Goal: Task Accomplishment & Management: Use online tool/utility

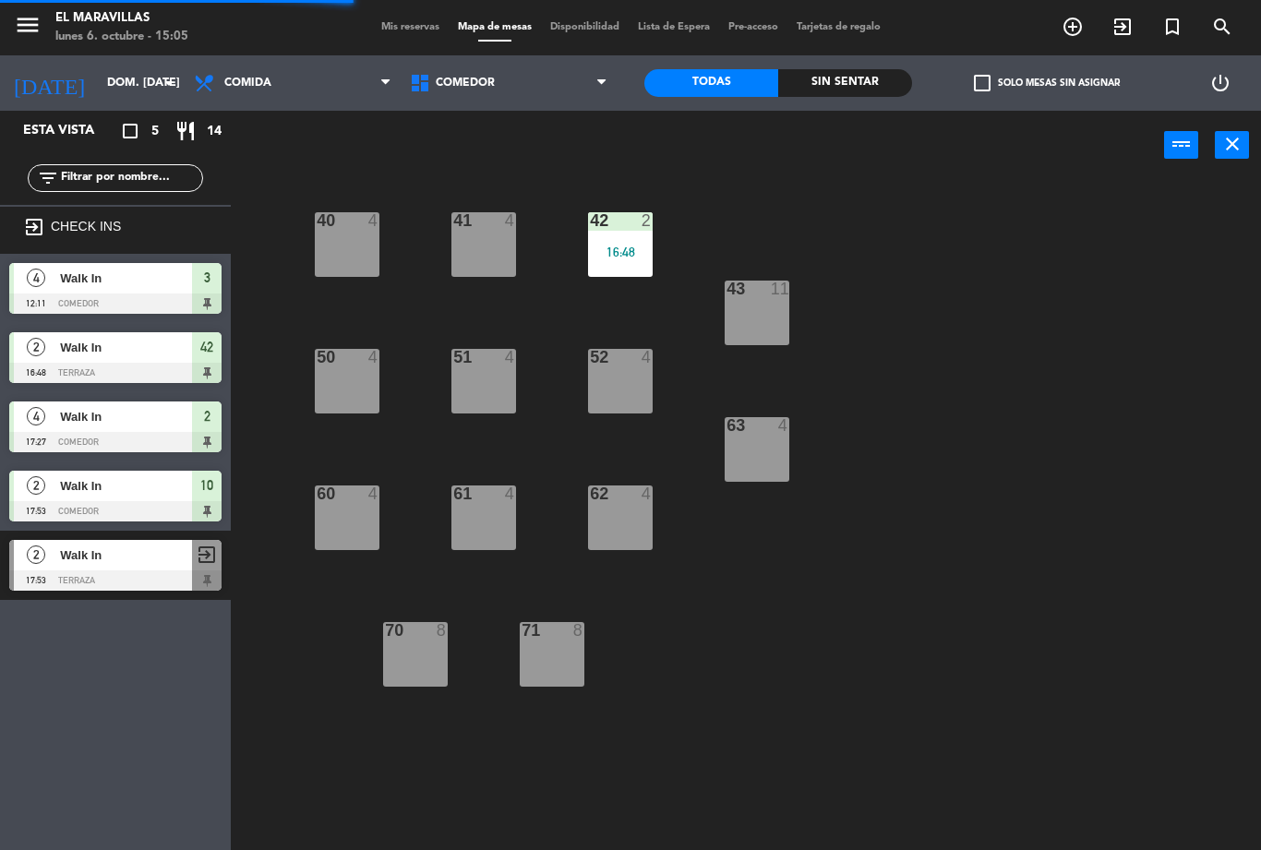
click at [628, 230] on div "42 2" at bounding box center [620, 221] width 65 height 18
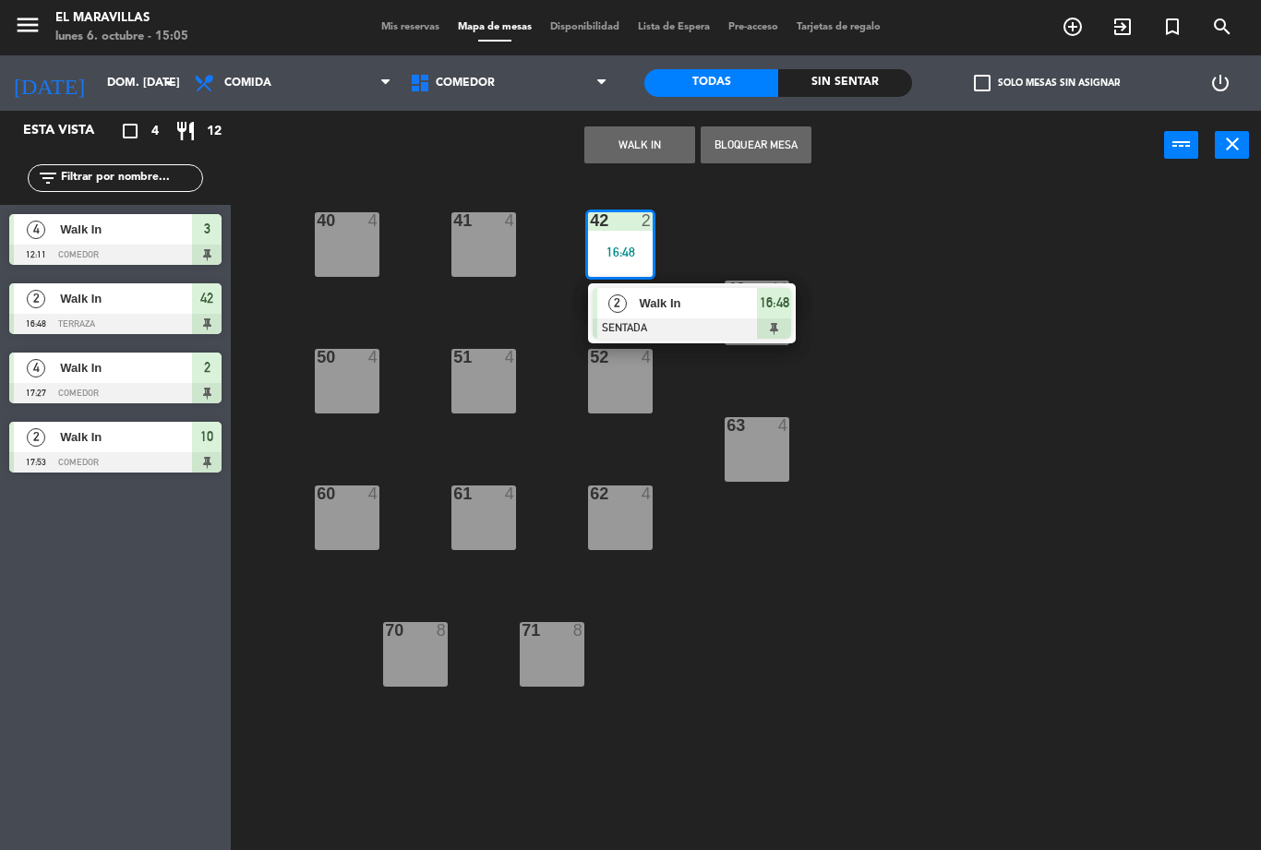
click at [667, 301] on span "Walk In" at bounding box center [698, 302] width 118 height 19
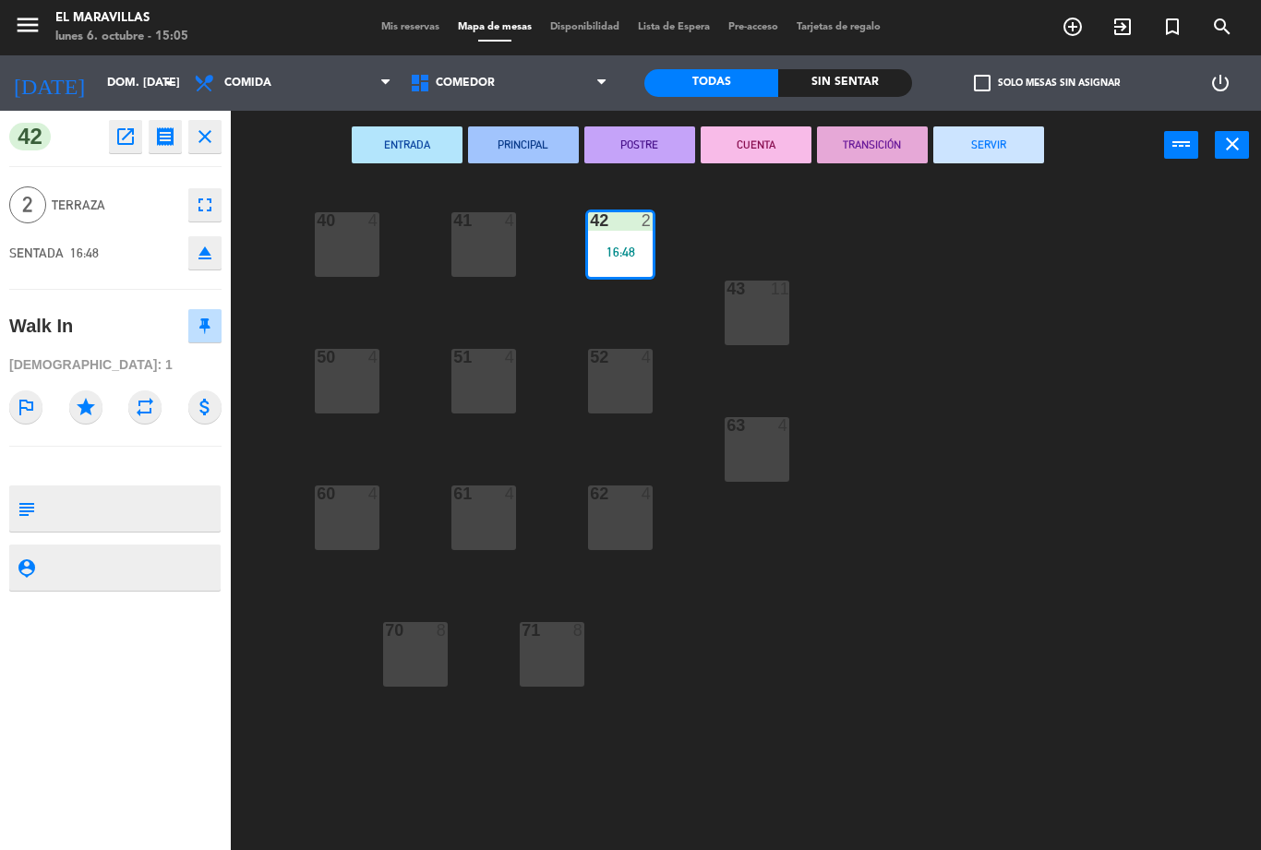
click at [1010, 162] on button "SERVIR" at bounding box center [988, 144] width 111 height 37
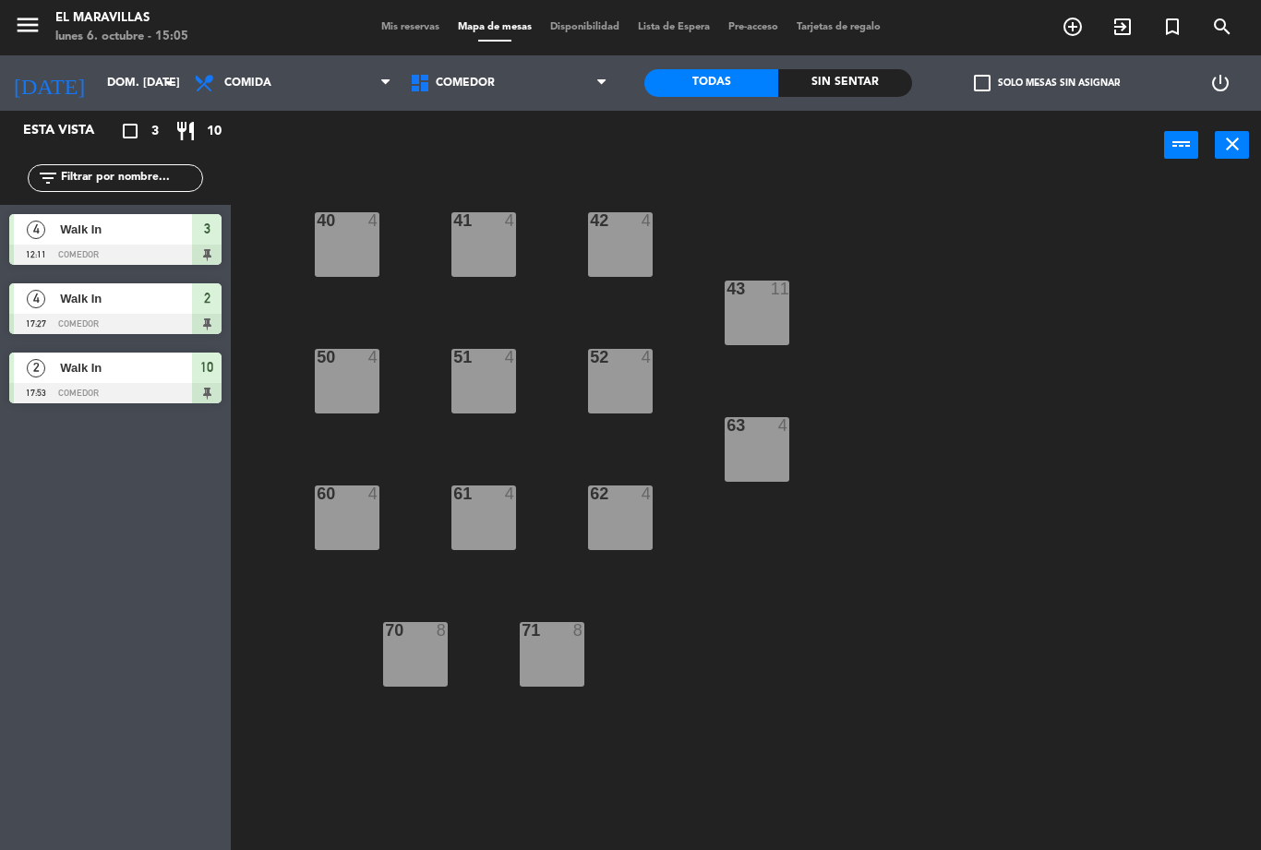
click at [182, 394] on div at bounding box center [115, 393] width 212 height 20
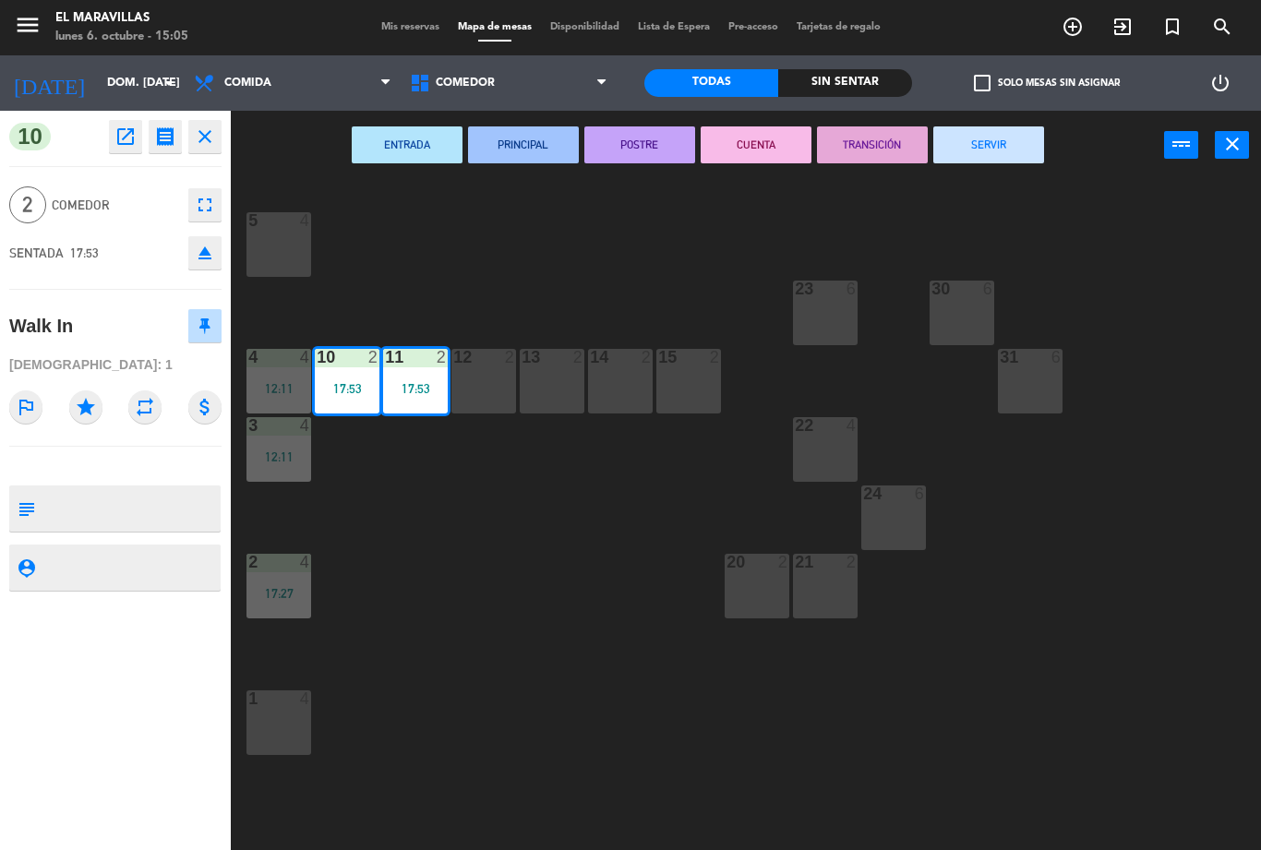
click at [1034, 147] on button "SERVIR" at bounding box center [988, 144] width 111 height 37
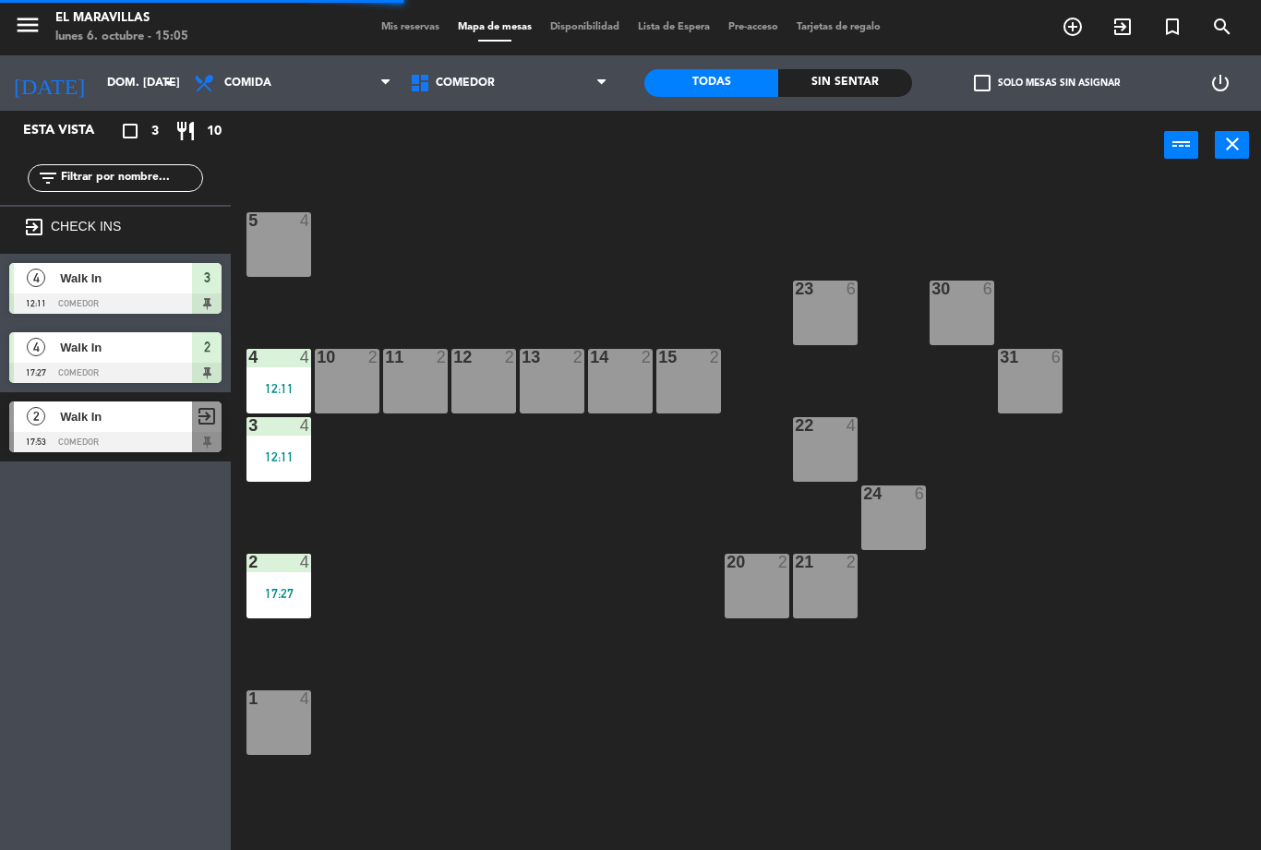
click at [300, 440] on div "3 4 12:11" at bounding box center [278, 449] width 65 height 65
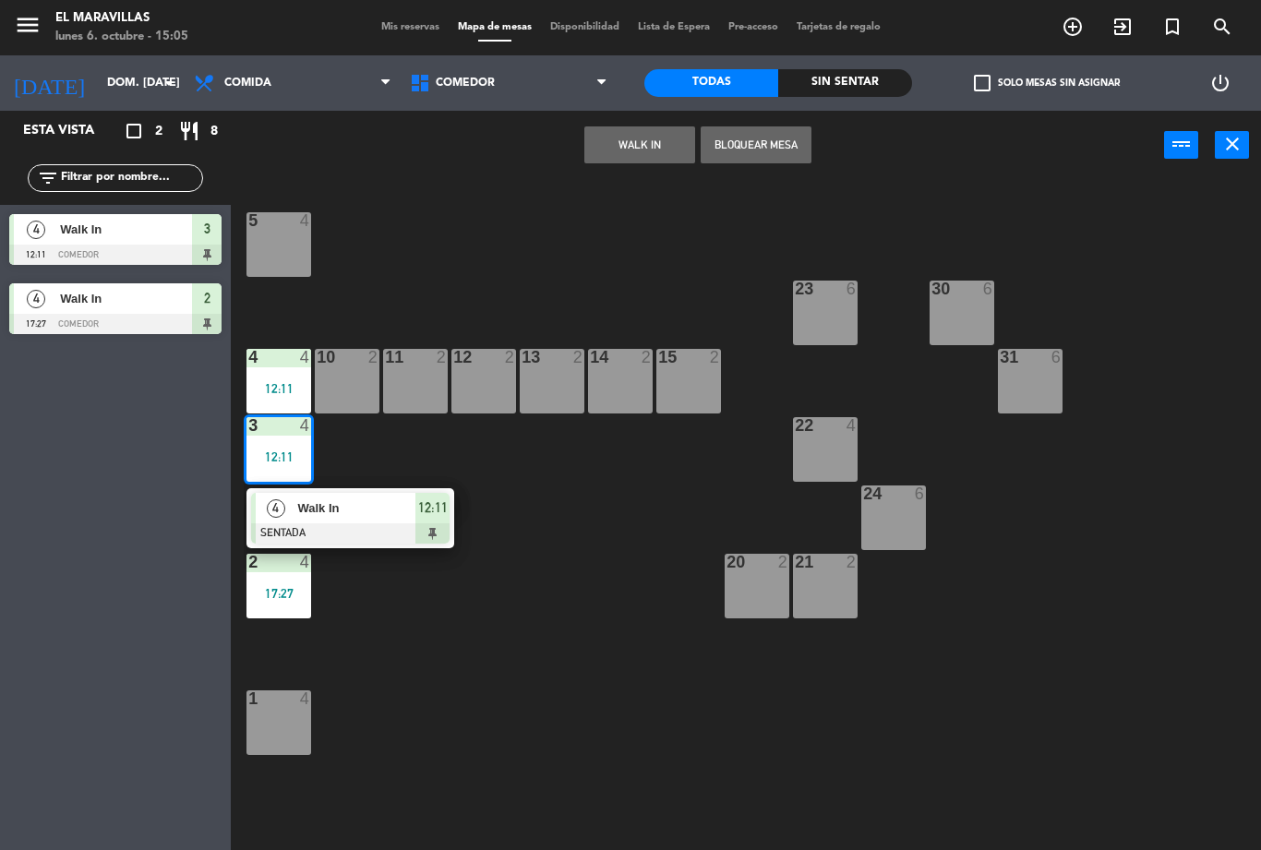
click at [418, 516] on span "12:11" at bounding box center [433, 508] width 30 height 22
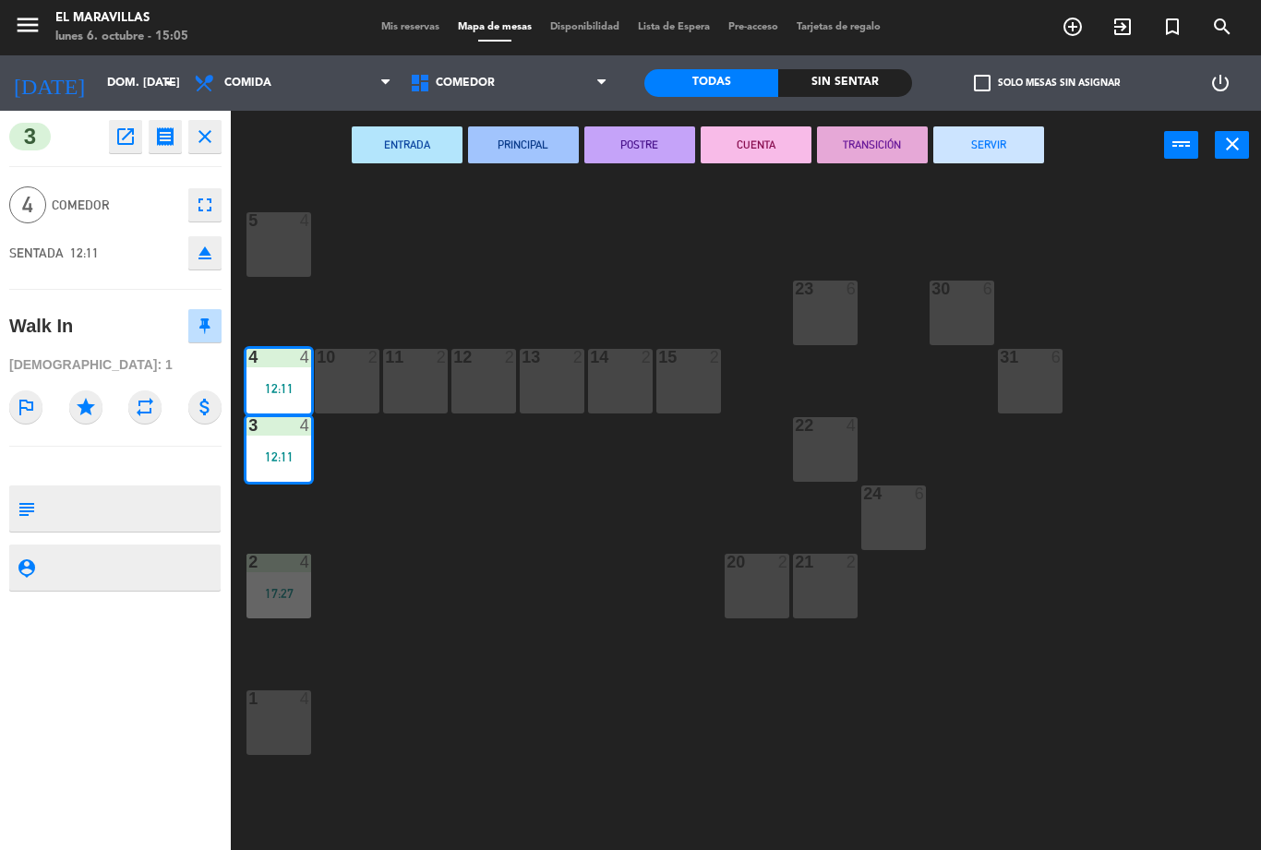
click at [1034, 150] on button "SERVIR" at bounding box center [988, 144] width 111 height 37
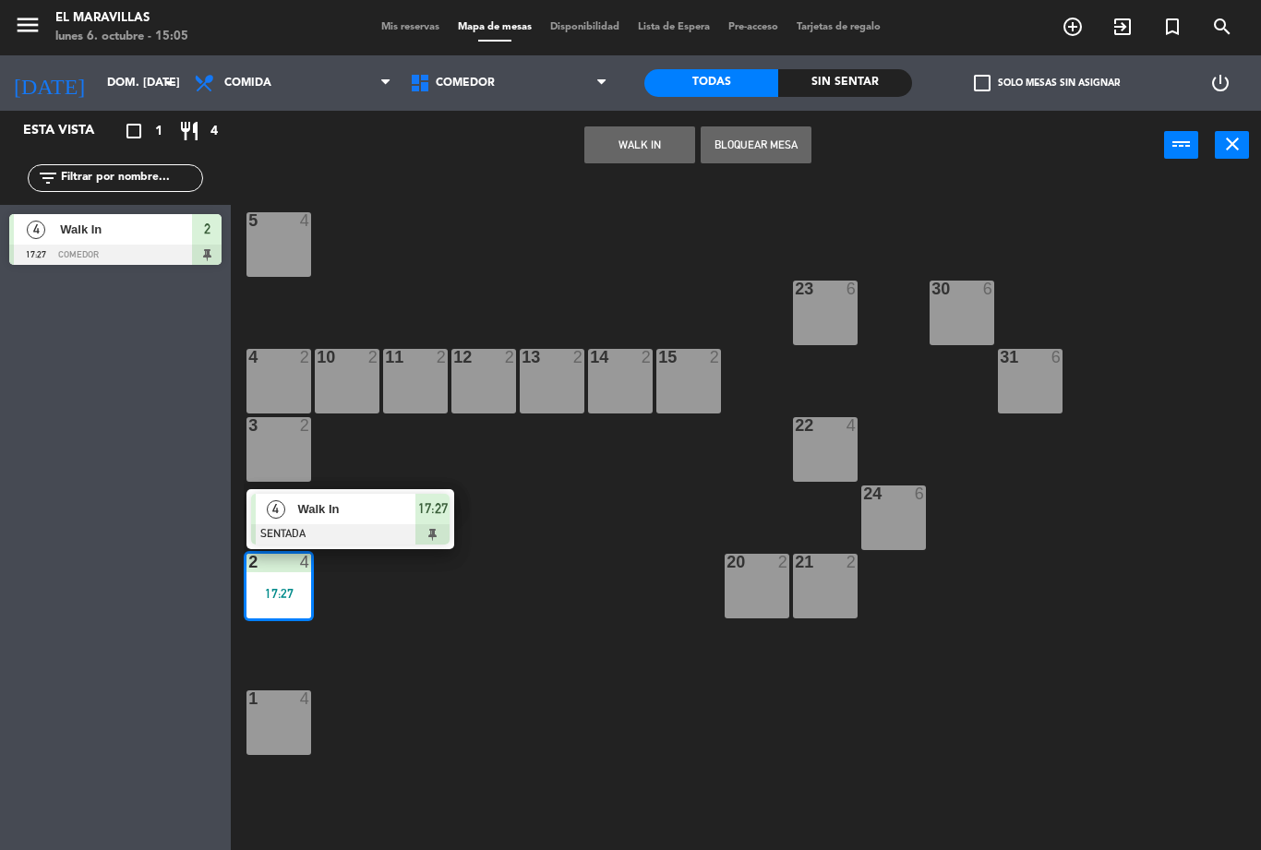
click at [387, 542] on div at bounding box center [350, 534] width 198 height 20
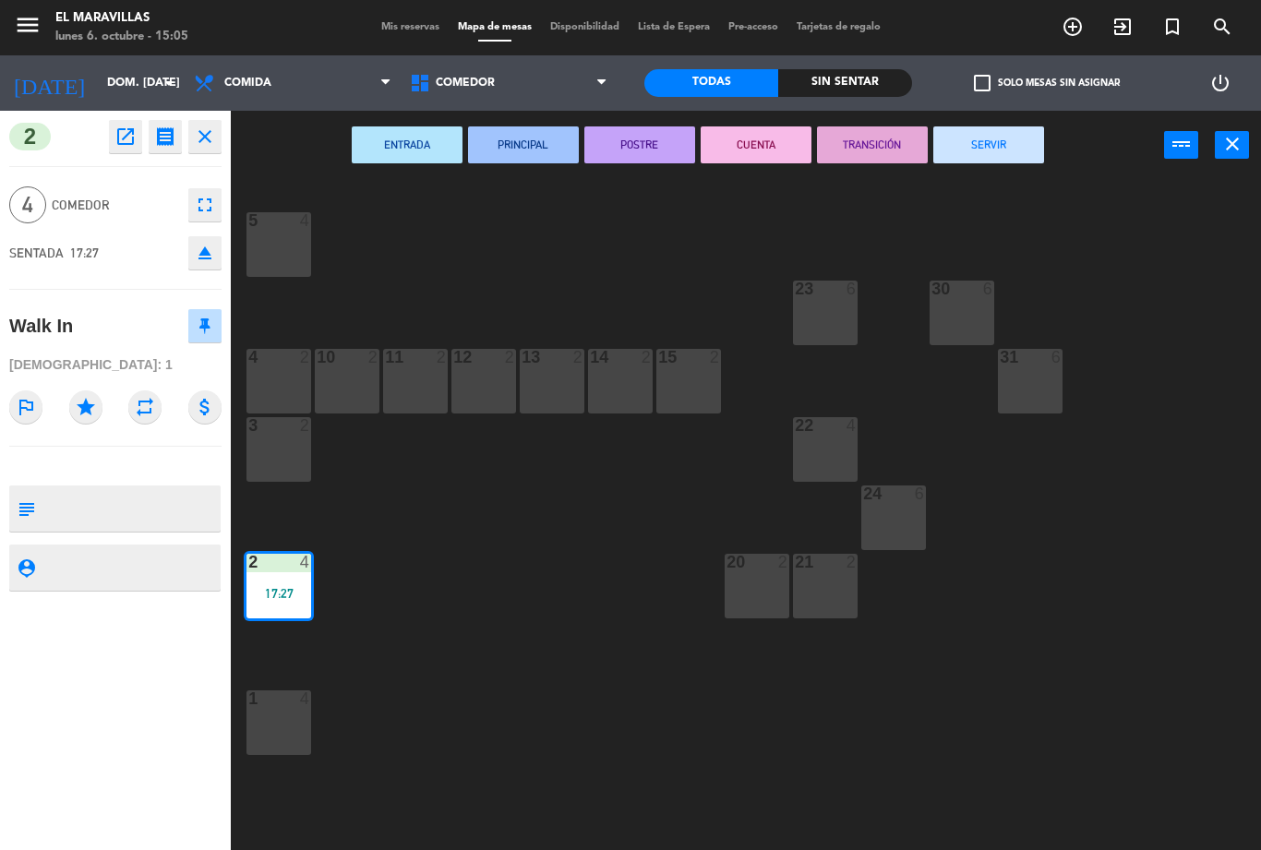
click at [1019, 162] on button "SERVIR" at bounding box center [988, 144] width 111 height 37
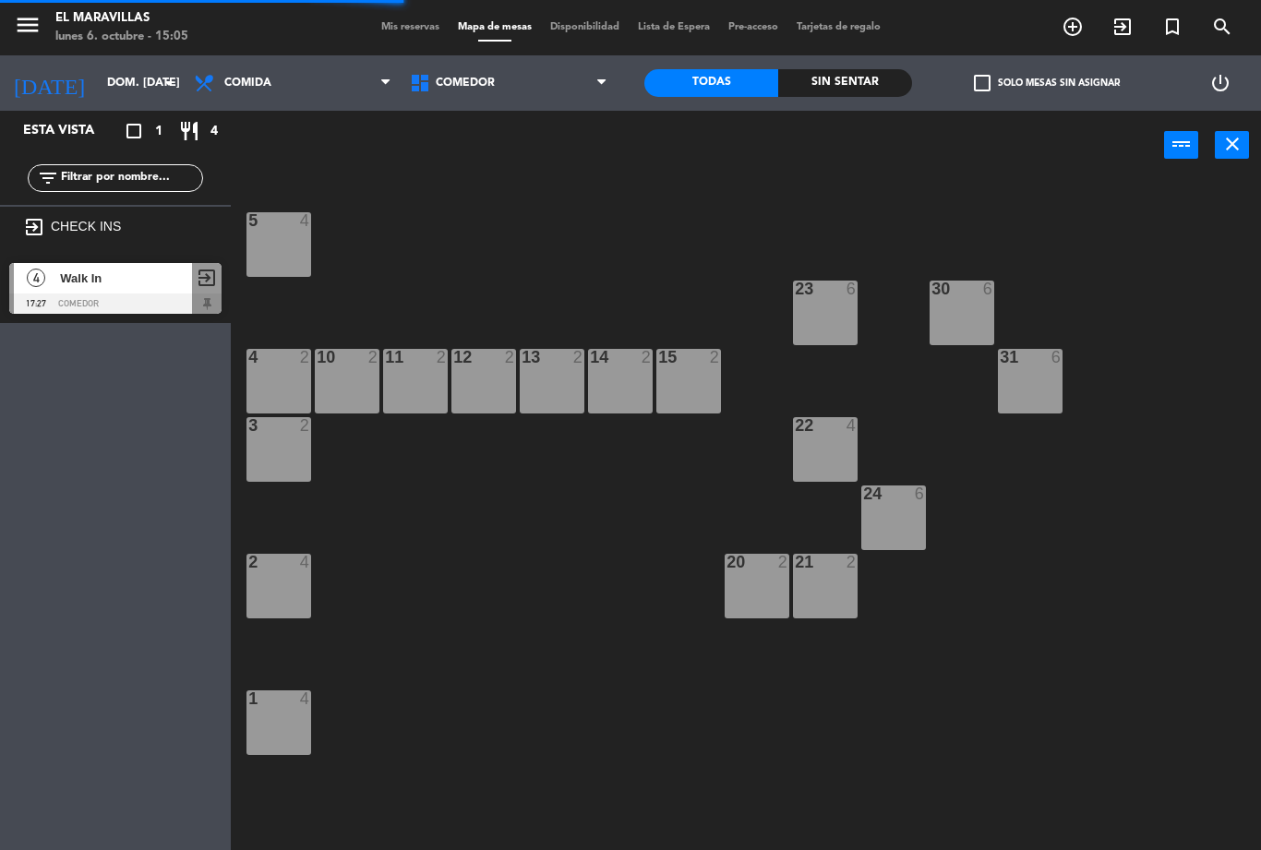
click at [156, 73] on input "dom. [DATE]" at bounding box center [176, 82] width 156 height 31
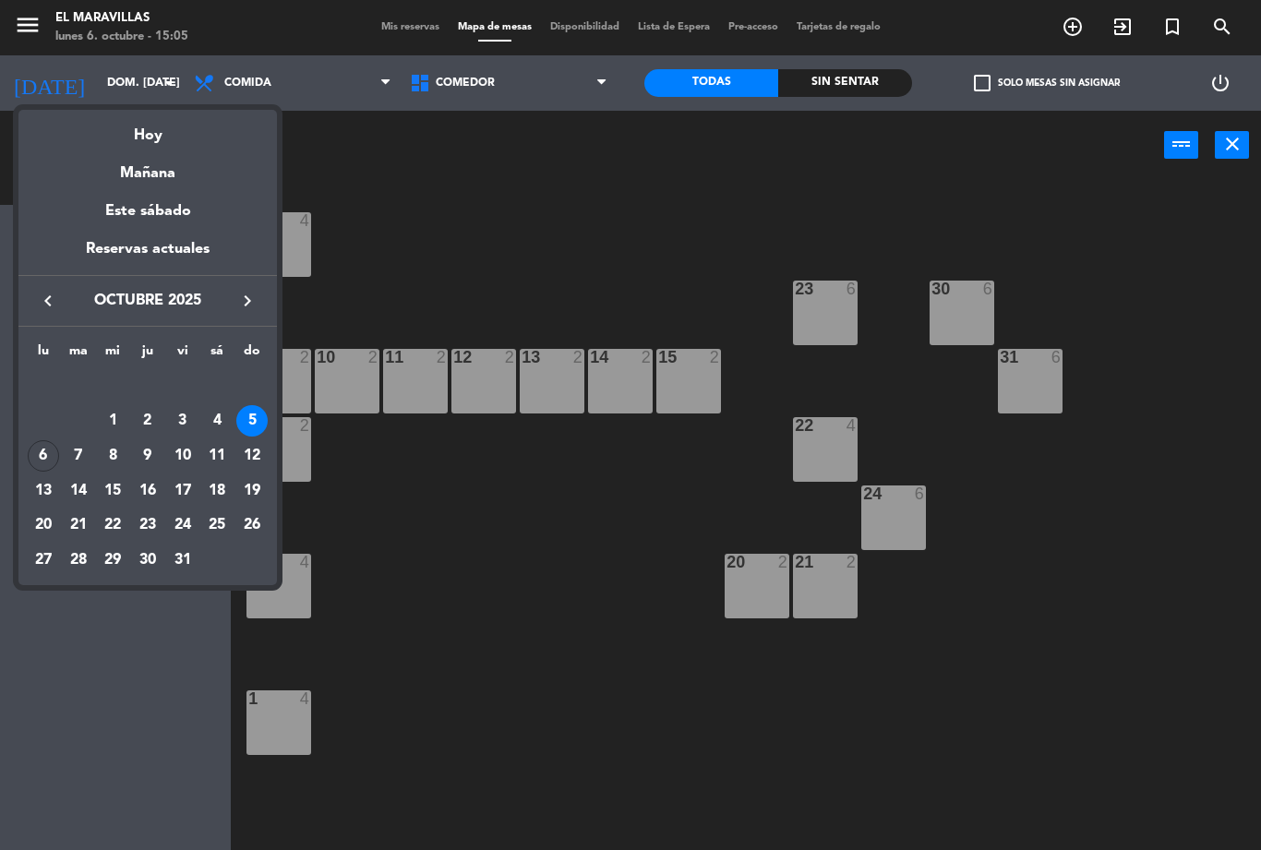
click at [59, 438] on td "6" at bounding box center [43, 455] width 35 height 35
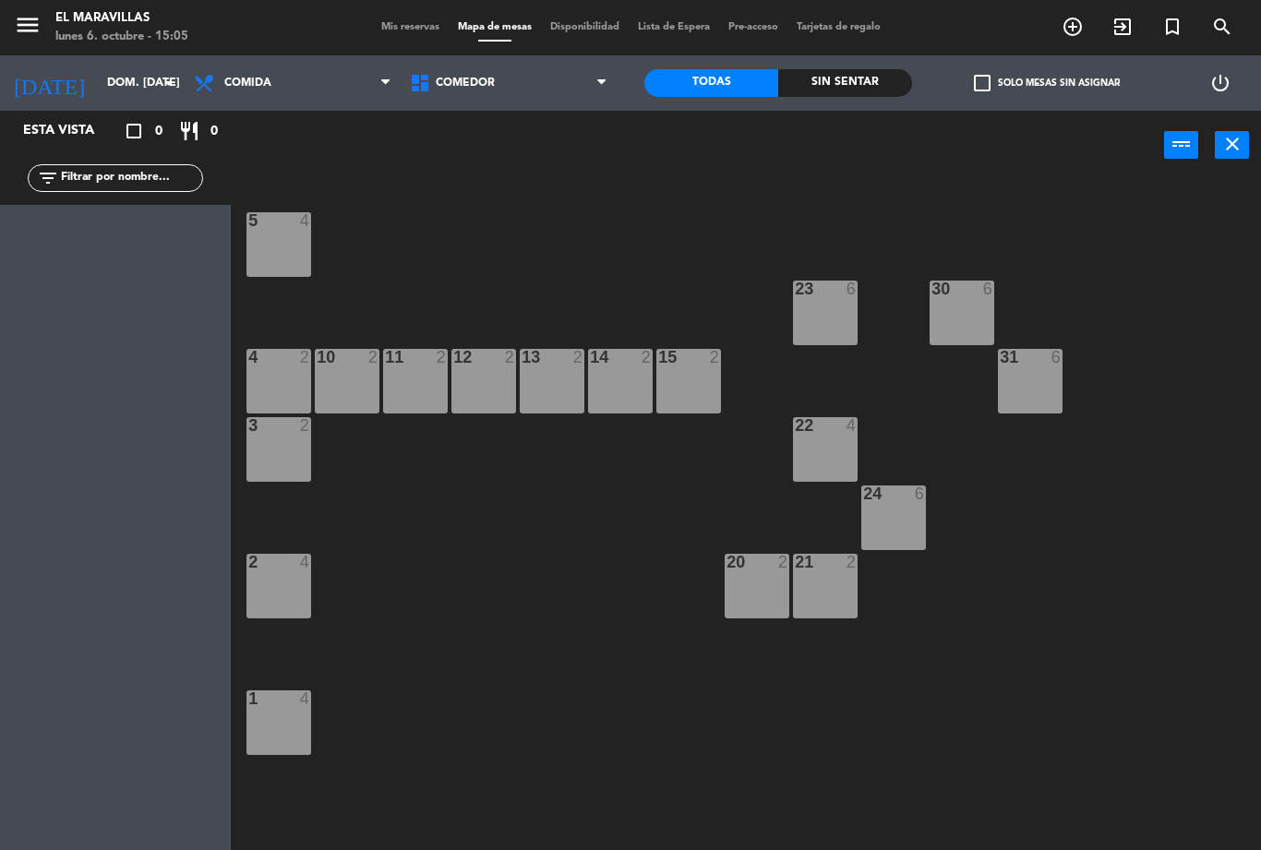
type input "lun. [DATE]"
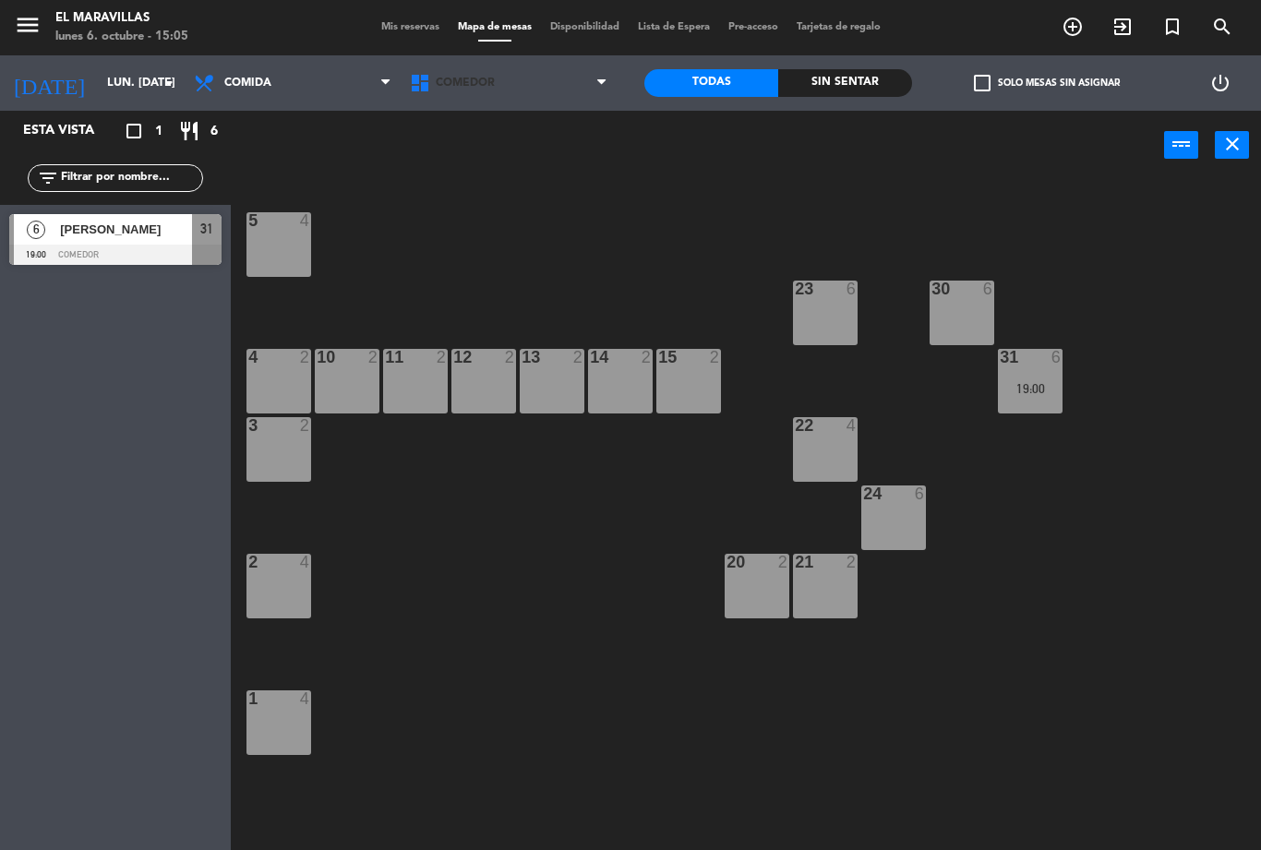
click at [556, 82] on span "Comedor" at bounding box center [509, 83] width 216 height 41
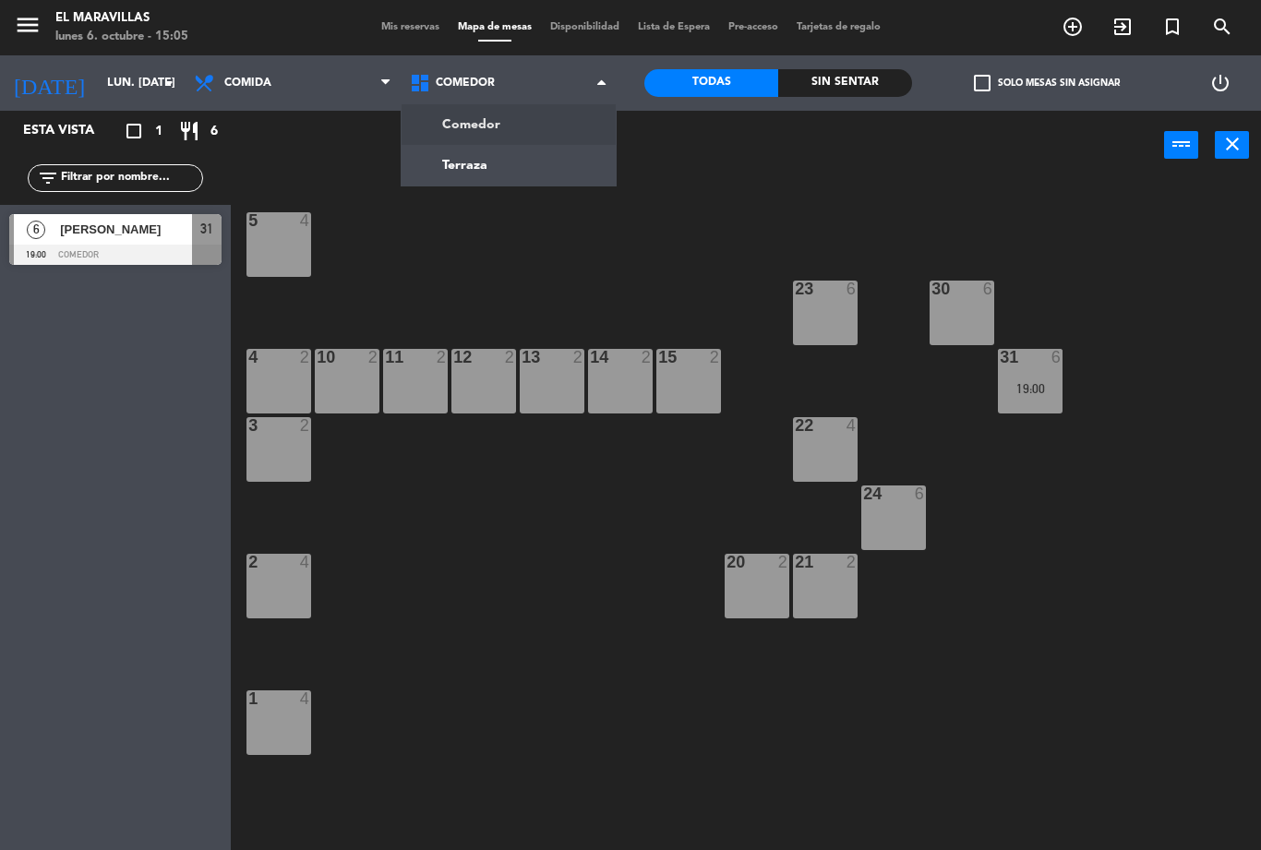
click at [566, 178] on ng-component "menu El Maravillas lunes 6. octubre - 15:05 Mis reservas Mapa de mesas Disponib…" at bounding box center [630, 425] width 1261 height 850
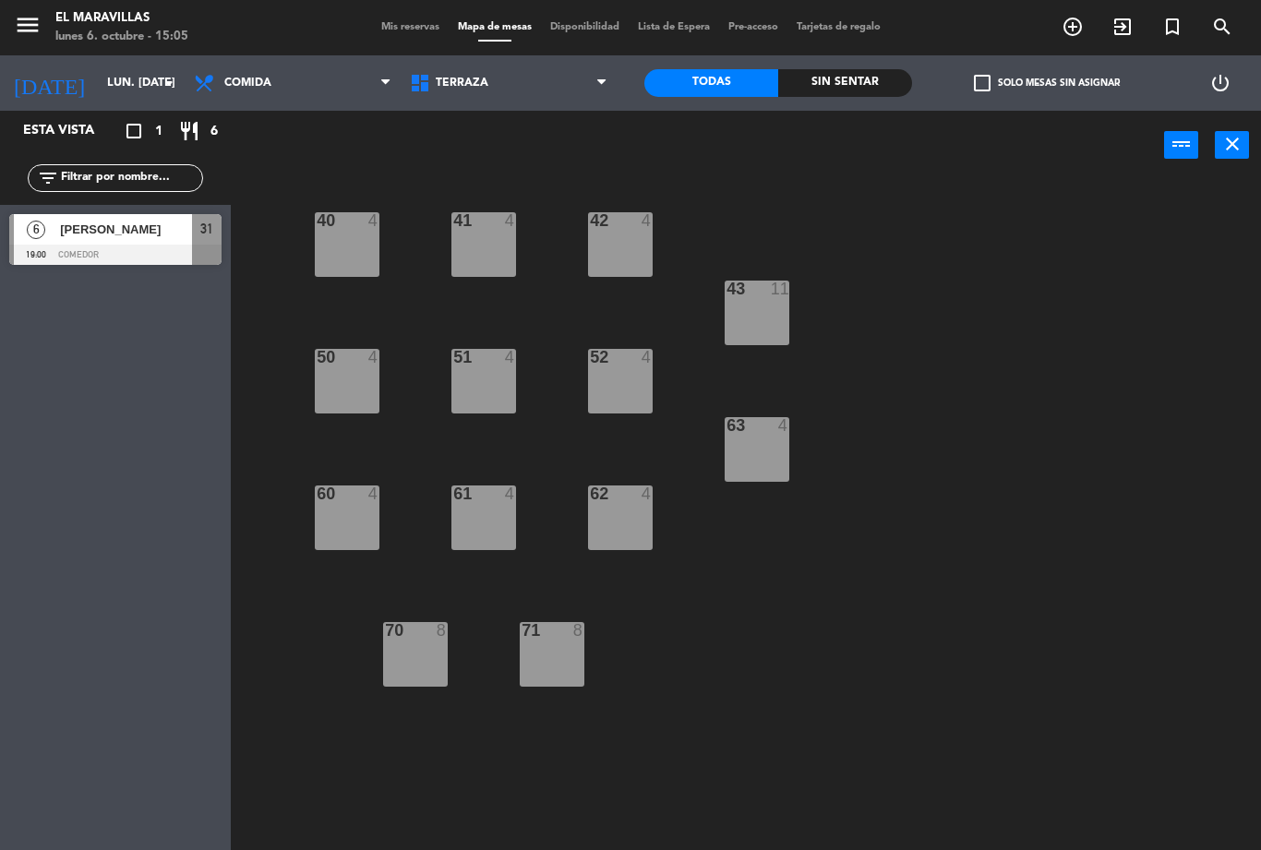
click at [621, 513] on div "62 4" at bounding box center [620, 517] width 65 height 65
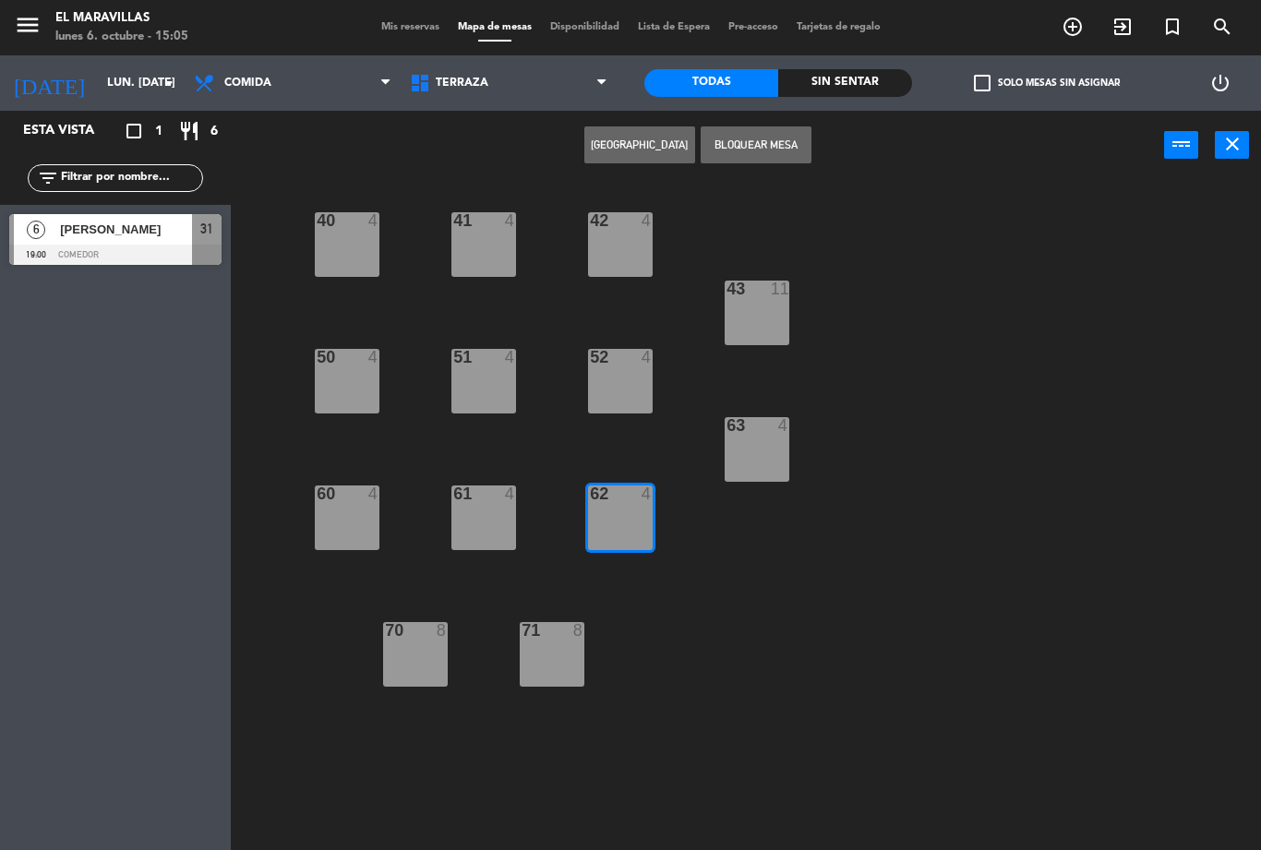
click at [642, 521] on div "62 4" at bounding box center [620, 517] width 65 height 65
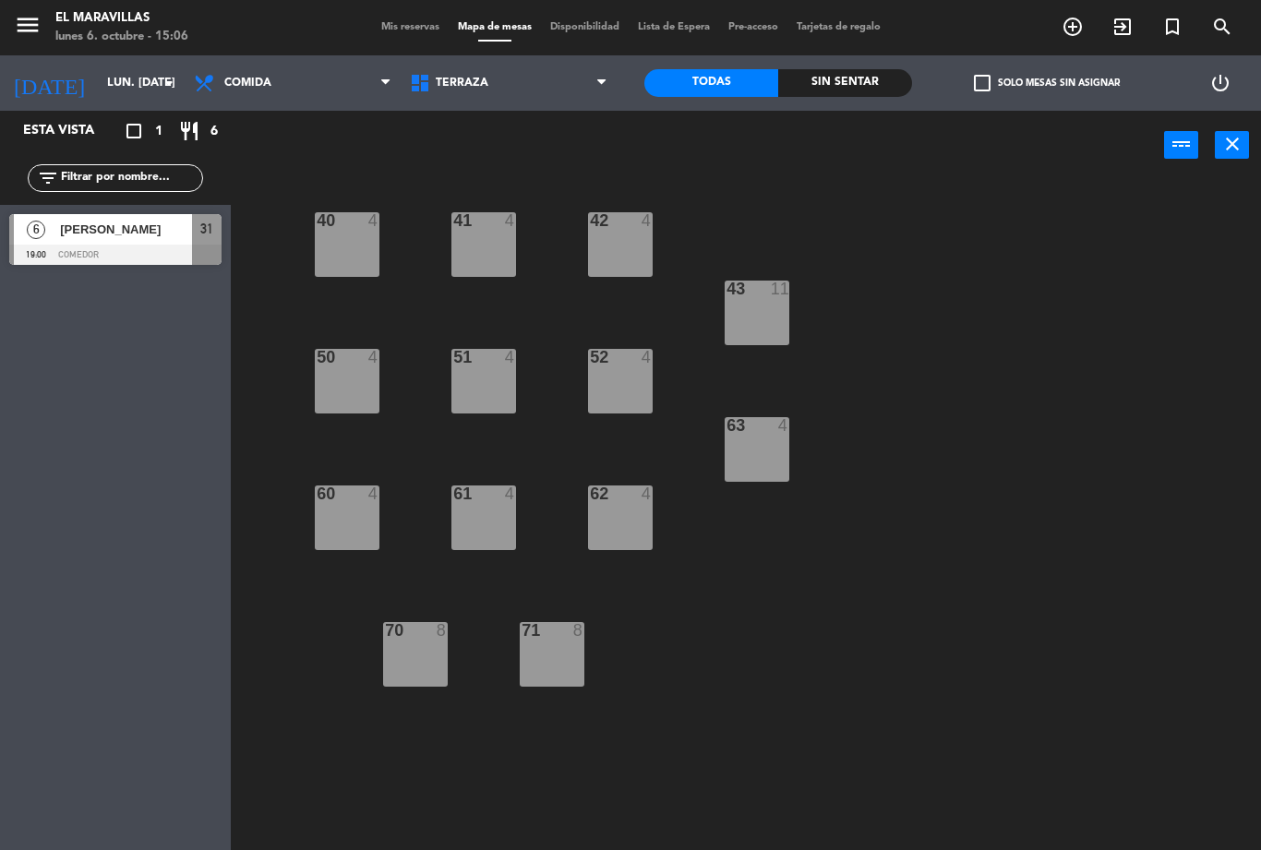
click at [639, 512] on div "62 4" at bounding box center [620, 517] width 65 height 65
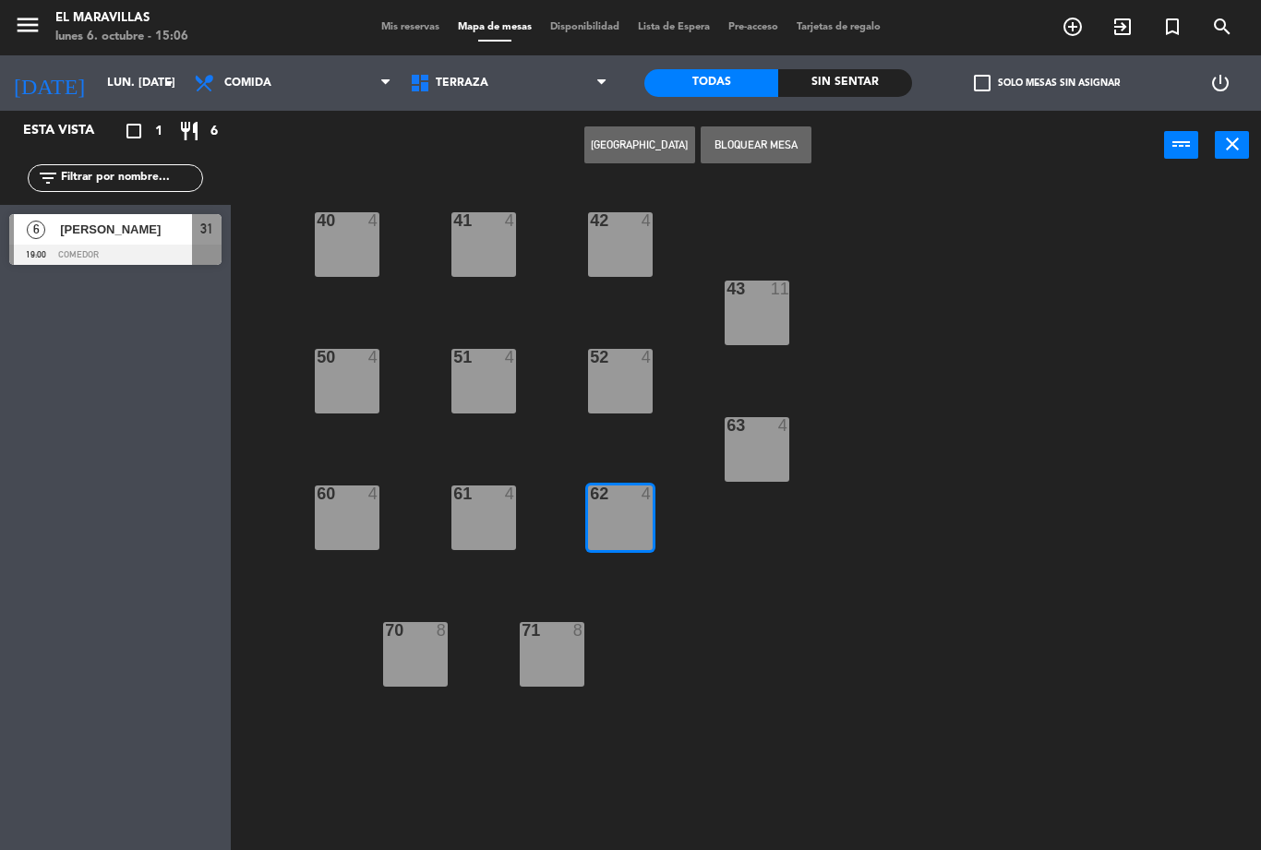
click at [600, 145] on button "[GEOGRAPHIC_DATA]" at bounding box center [639, 144] width 111 height 37
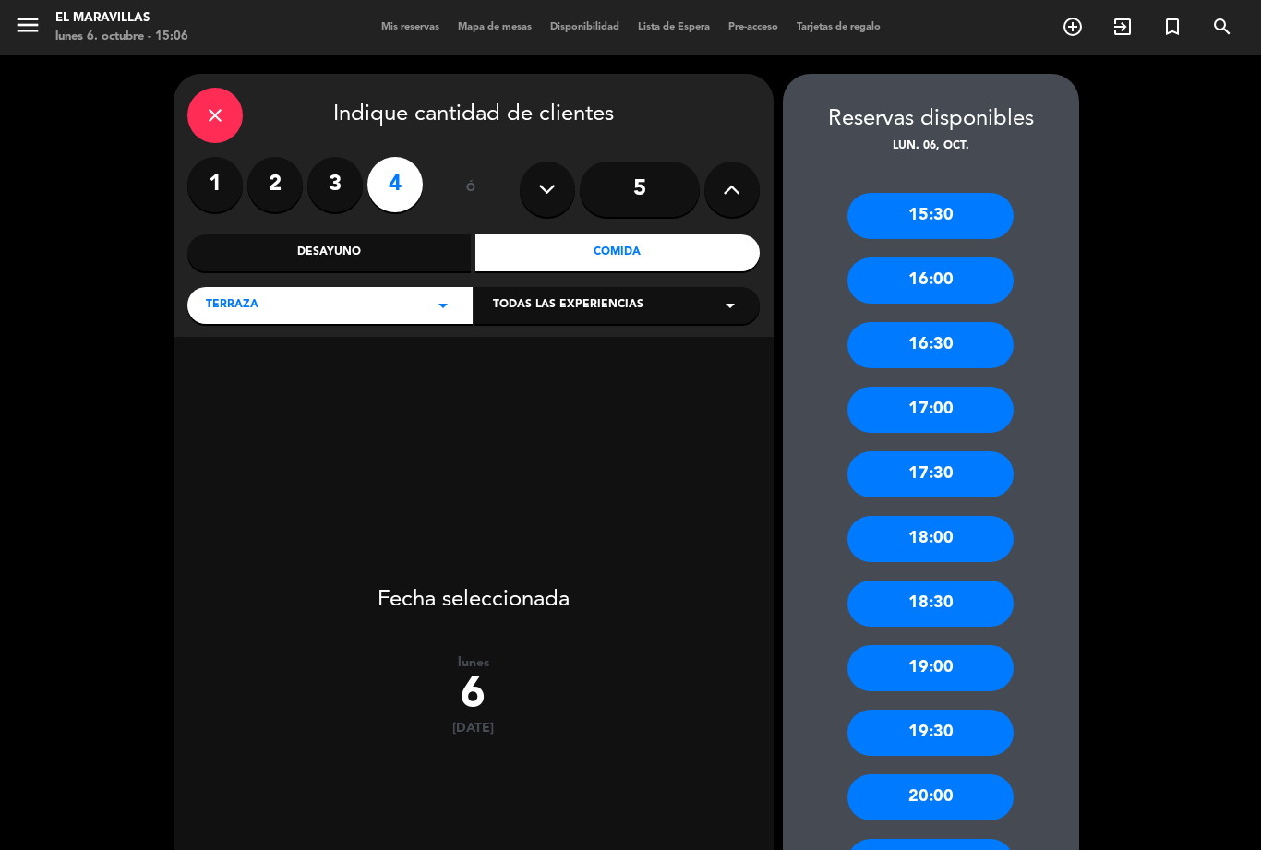
click at [215, 104] on icon "close" at bounding box center [215, 115] width 22 height 22
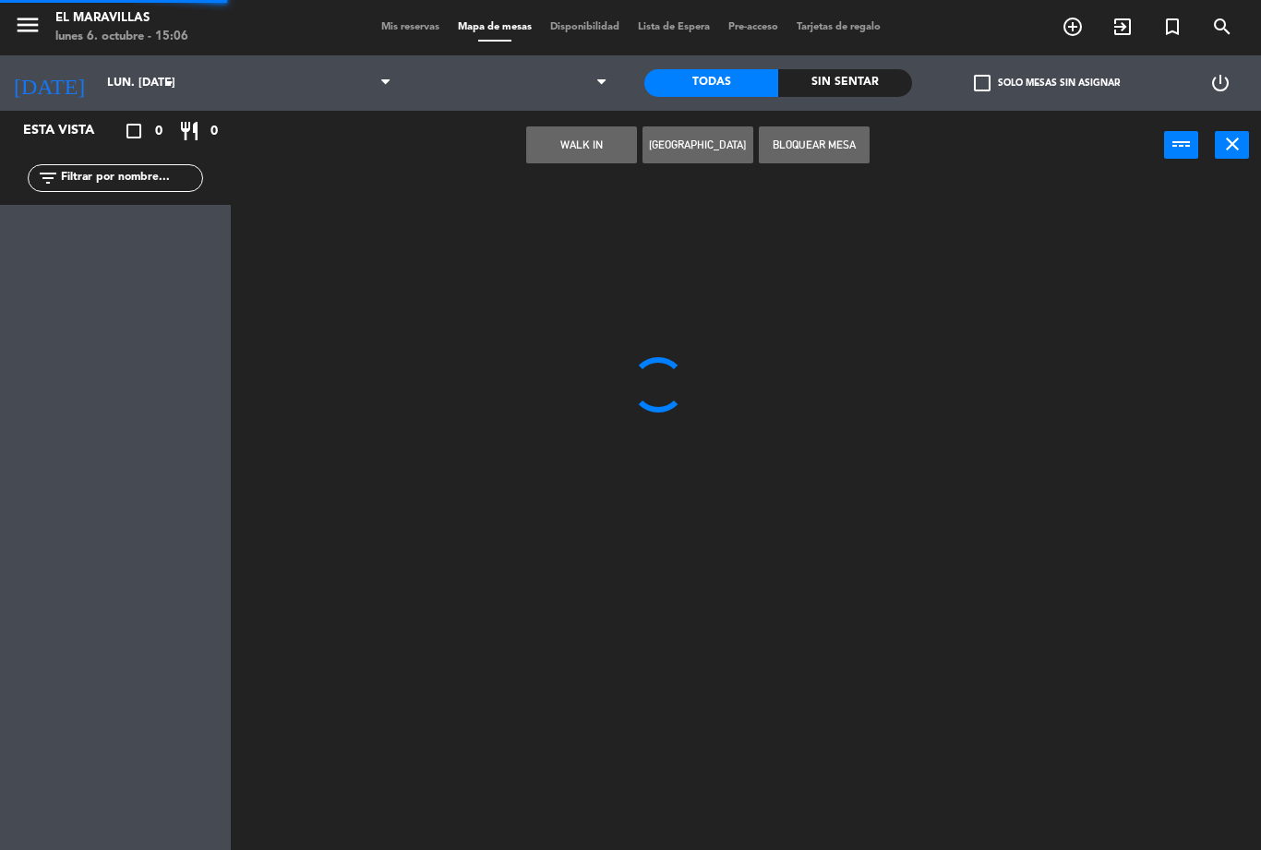
click at [217, 114] on div "Esta vista crop_square 0 restaurant 0" at bounding box center [115, 131] width 231 height 41
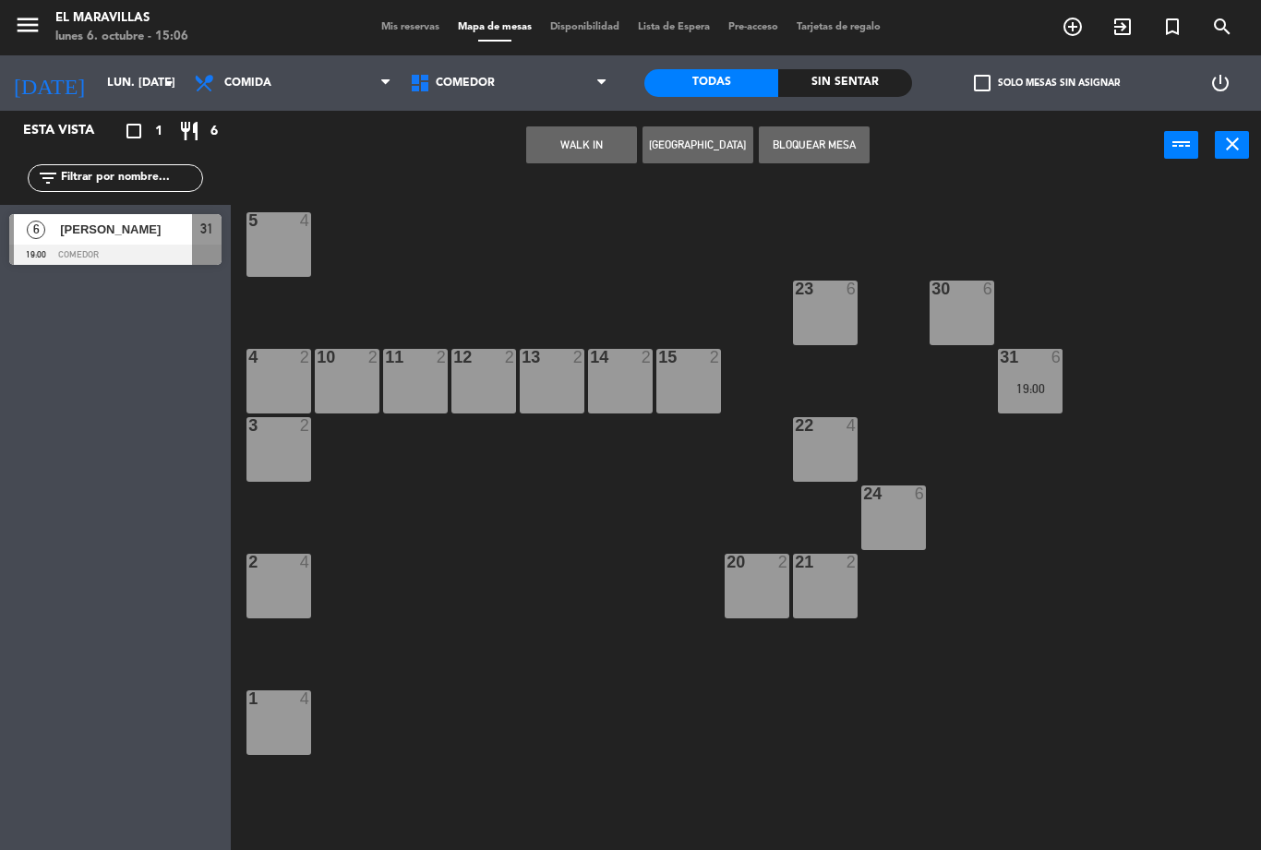
click at [505, 47] on div "menu El Maravillas lunes 6. octubre - 15:06 Mis reservas Mapa de mesas Disponib…" at bounding box center [630, 27] width 1261 height 55
click at [522, 85] on span "Comedor" at bounding box center [509, 83] width 216 height 41
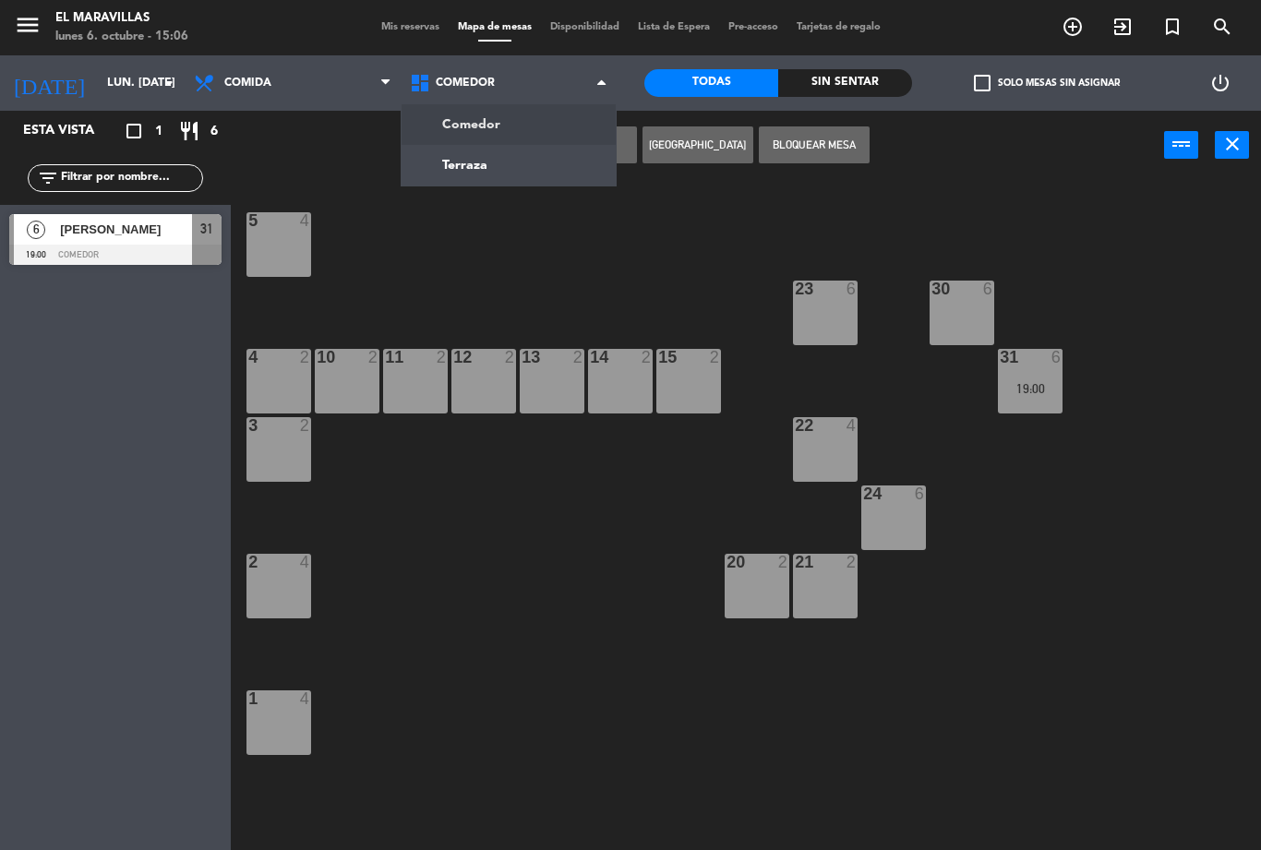
click at [536, 154] on ng-component "menu El Maravillas lunes 6. octubre - 15:06 Mis reservas Mapa de mesas Disponib…" at bounding box center [630, 425] width 1261 height 850
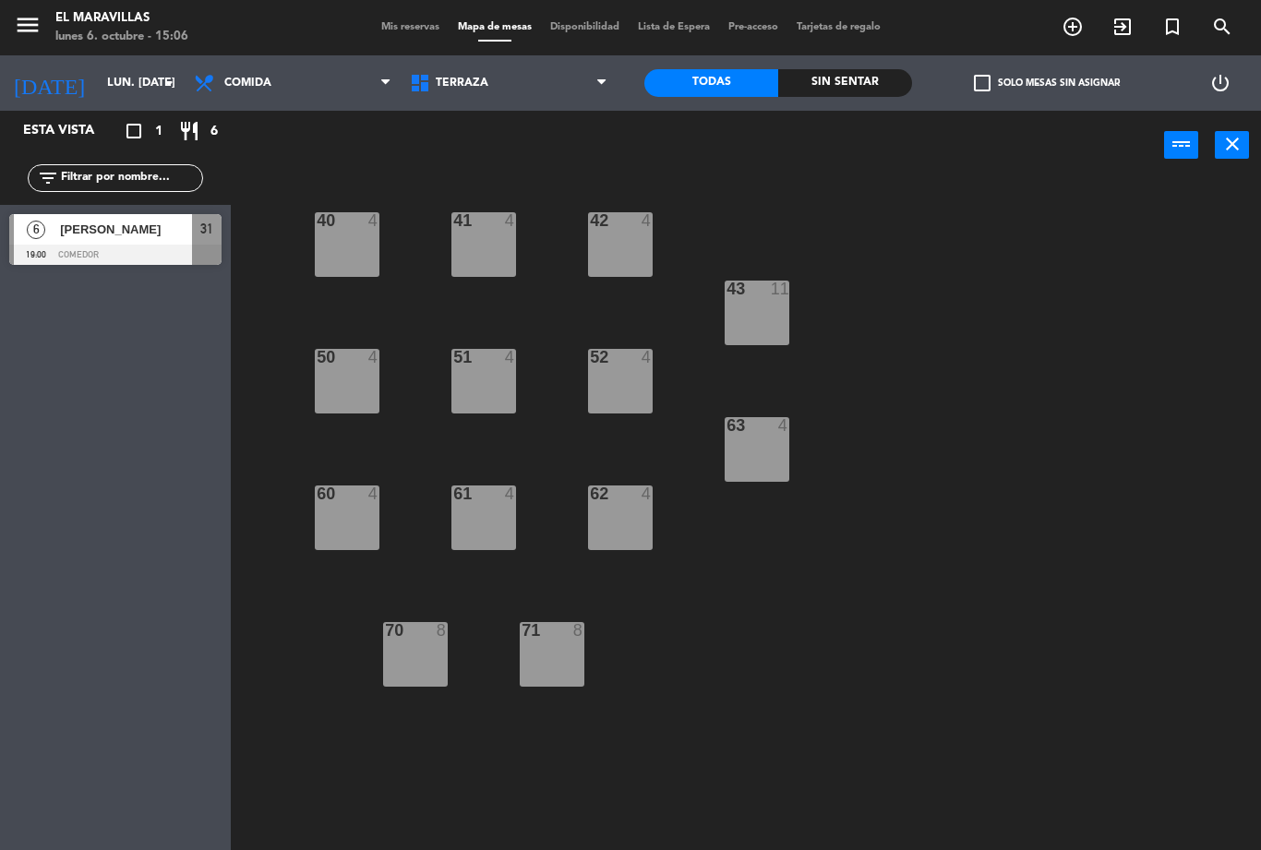
click at [602, 543] on div "62 4" at bounding box center [620, 517] width 65 height 65
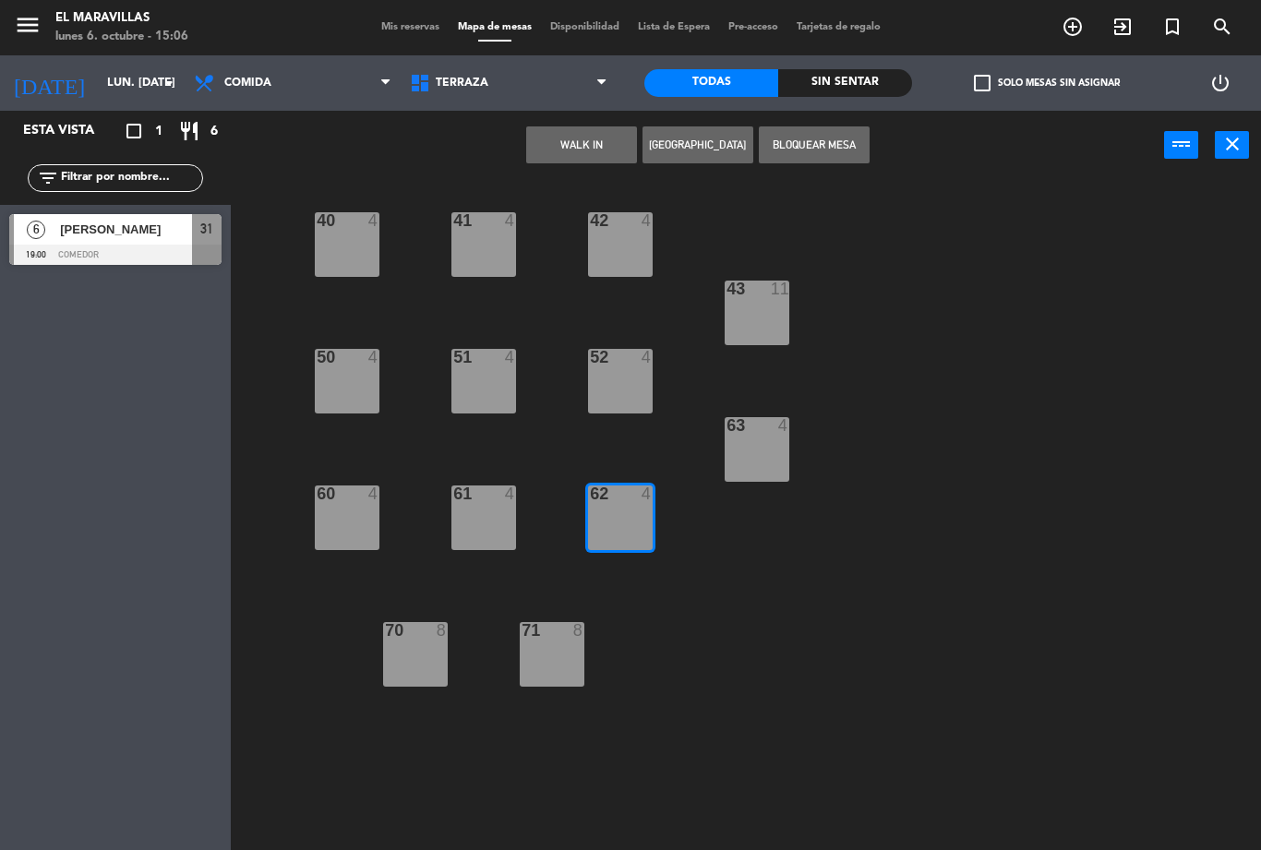
click at [570, 137] on button "WALK IN" at bounding box center [581, 144] width 111 height 37
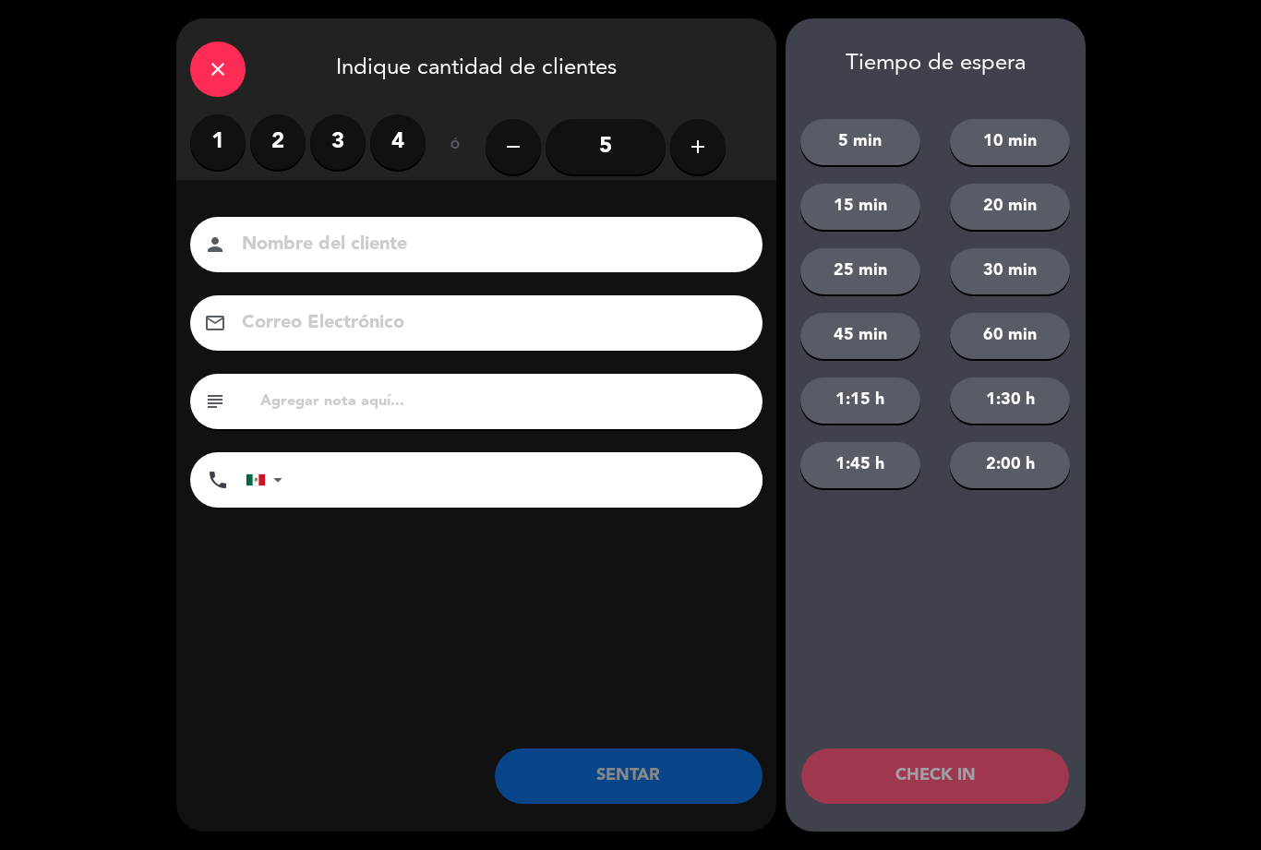
click at [317, 126] on label "3" at bounding box center [337, 141] width 55 height 55
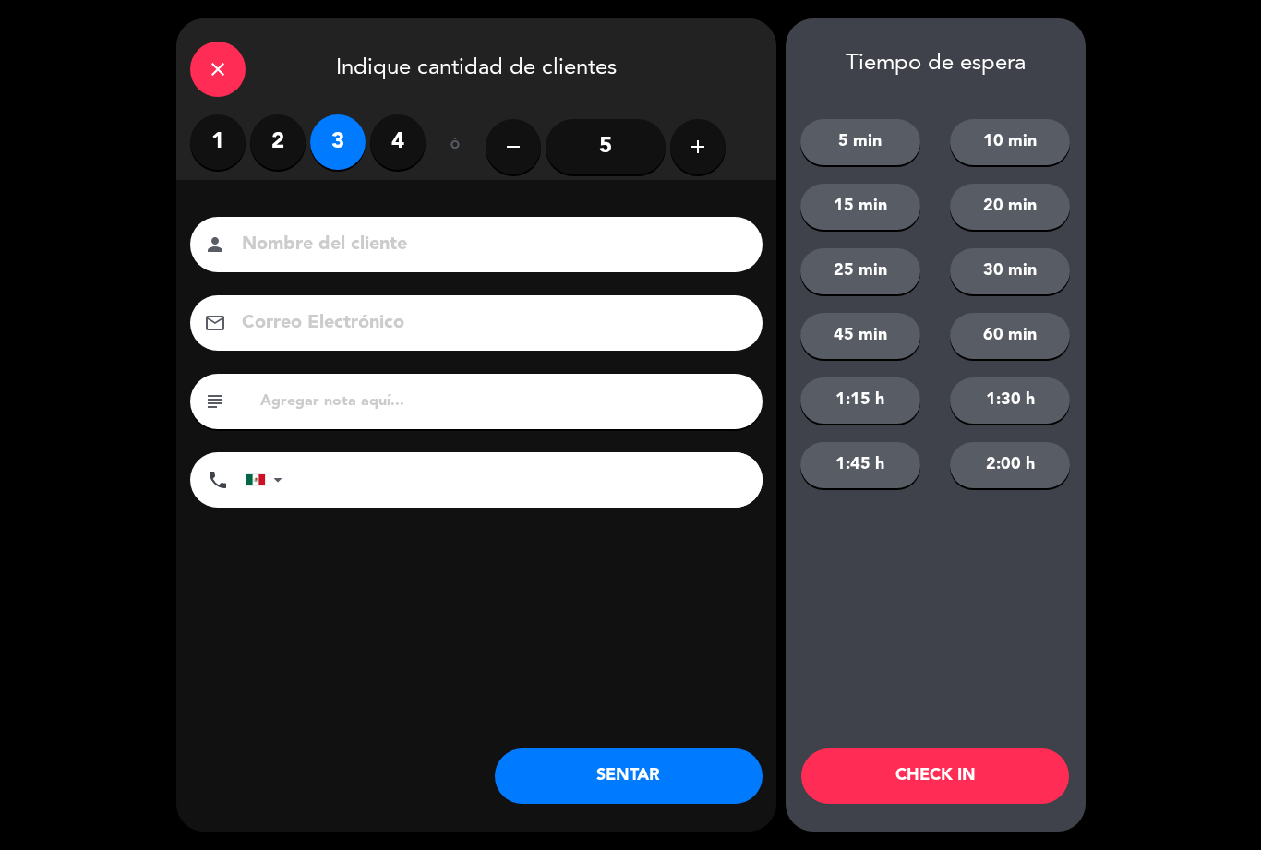
click at [529, 754] on button "SENTAR" at bounding box center [629, 775] width 268 height 55
click at [600, 747] on div "close Indique cantidad de clientes 1 2 3 4 ó remove 5 add Nombre del cliente pe…" at bounding box center [476, 424] width 600 height 813
